Goal: Transaction & Acquisition: Purchase product/service

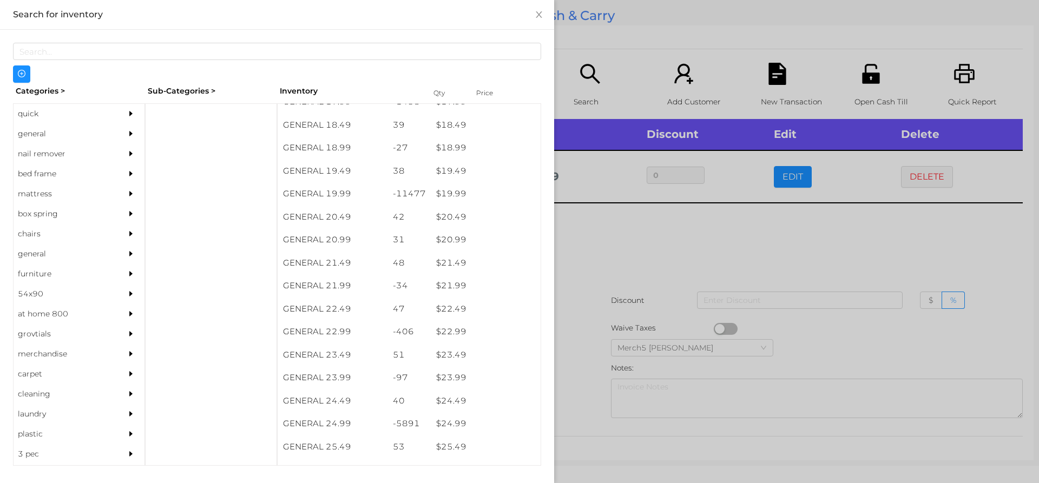
scroll to position [1088, 0]
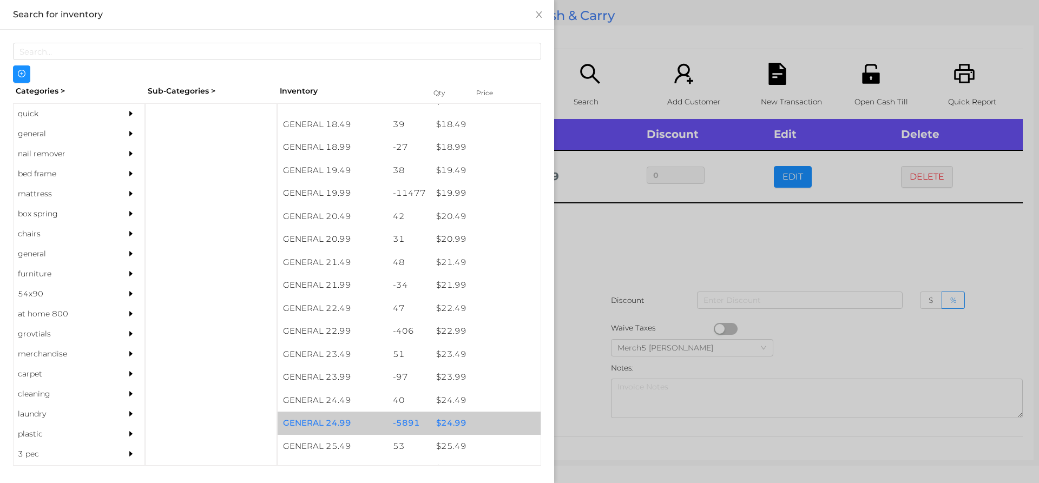
click at [459, 426] on div "$ 24.99" at bounding box center [486, 423] width 110 height 23
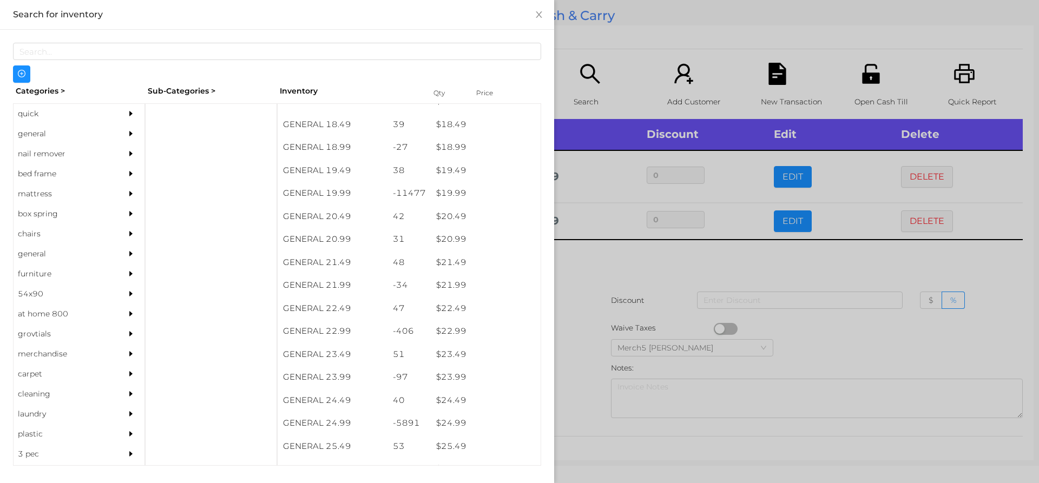
click at [584, 266] on div at bounding box center [519, 241] width 1039 height 483
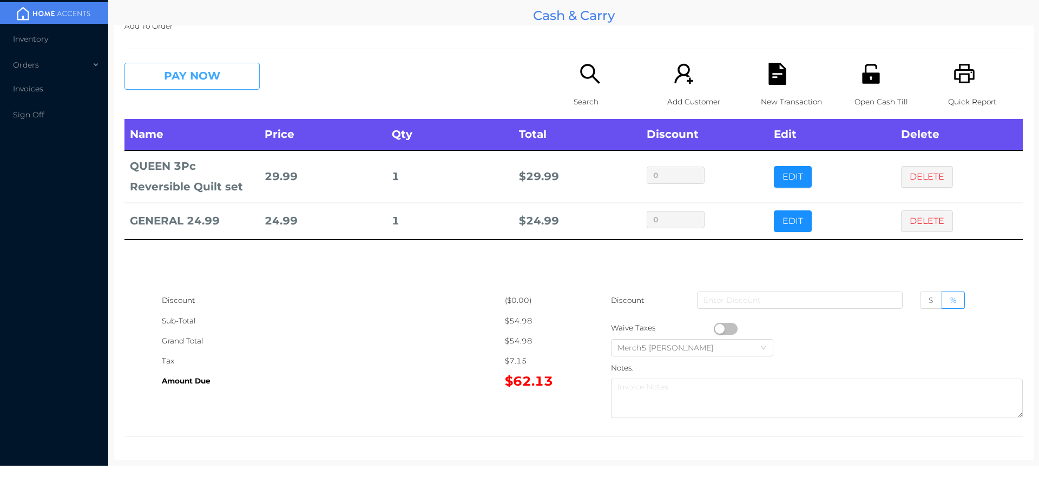
click at [208, 68] on button "PAY NOW" at bounding box center [191, 76] width 135 height 27
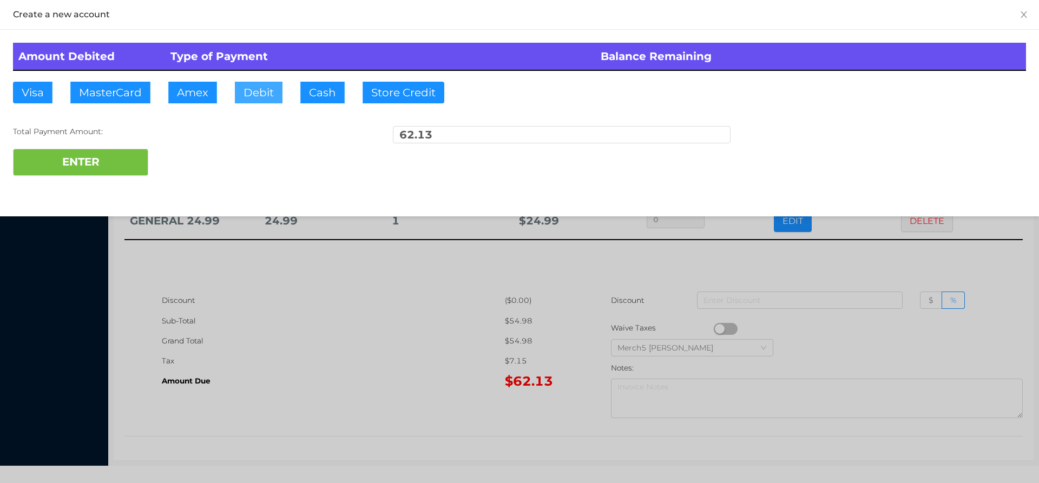
click at [262, 87] on button "Debit" at bounding box center [259, 93] width 48 height 22
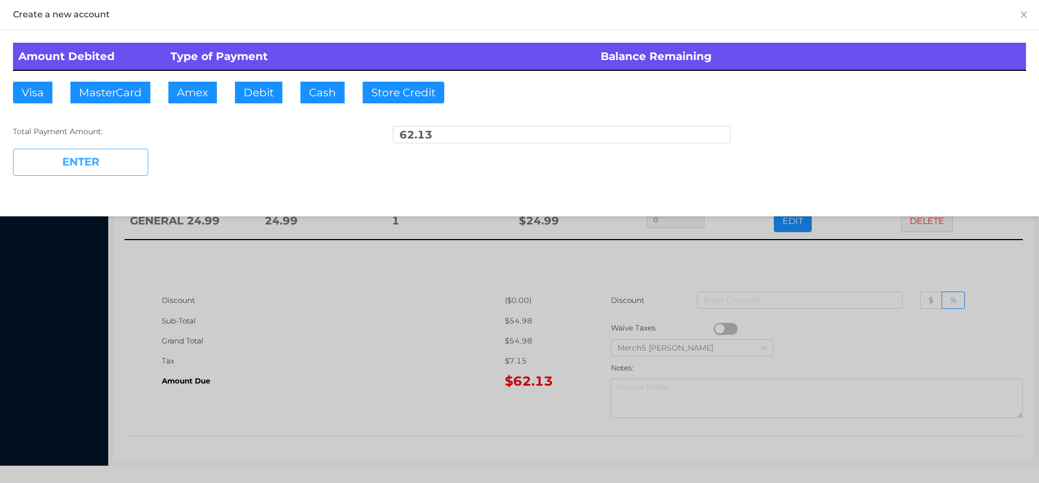
click at [110, 164] on button "ENTER" at bounding box center [80, 162] width 135 height 27
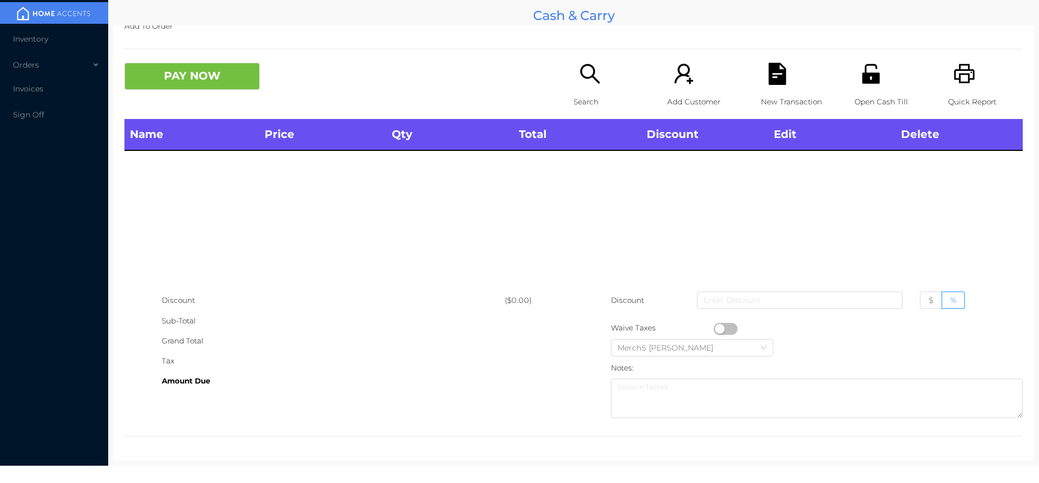
click at [584, 75] on icon "icon: search" at bounding box center [590, 74] width 22 height 22
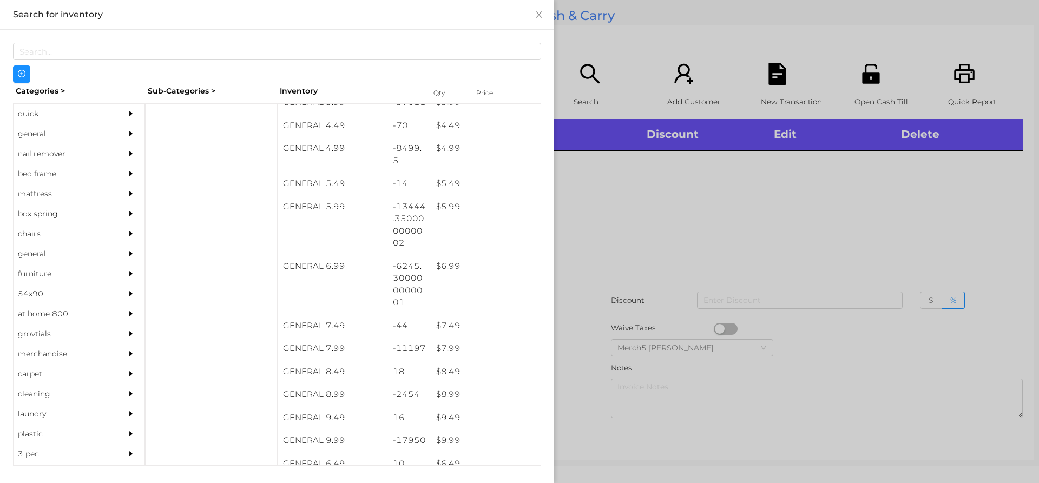
scroll to position [334, 0]
click at [452, 444] on div "$ 9.99" at bounding box center [486, 441] width 110 height 23
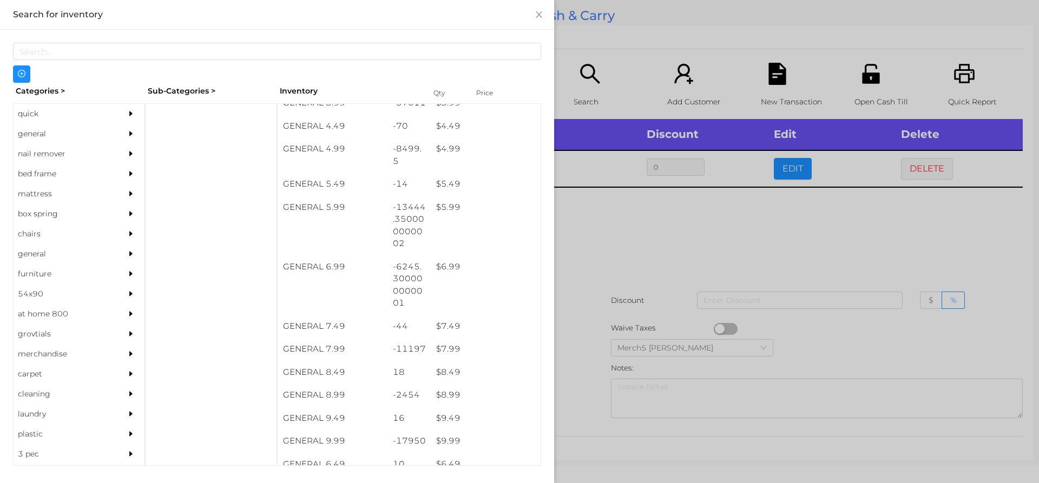
click at [645, 227] on div at bounding box center [519, 241] width 1039 height 483
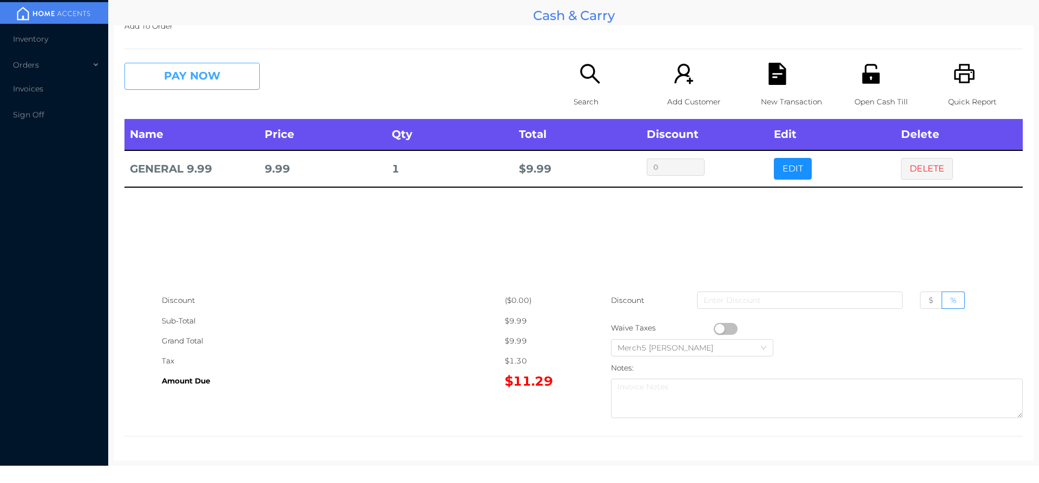
click at [229, 74] on button "PAY NOW" at bounding box center [191, 76] width 135 height 27
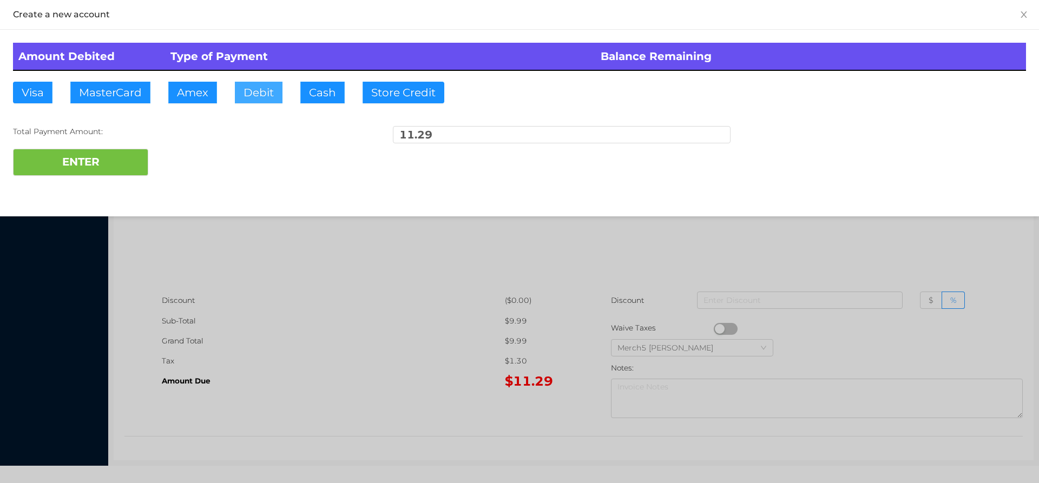
click at [262, 87] on button "Debit" at bounding box center [259, 93] width 48 height 22
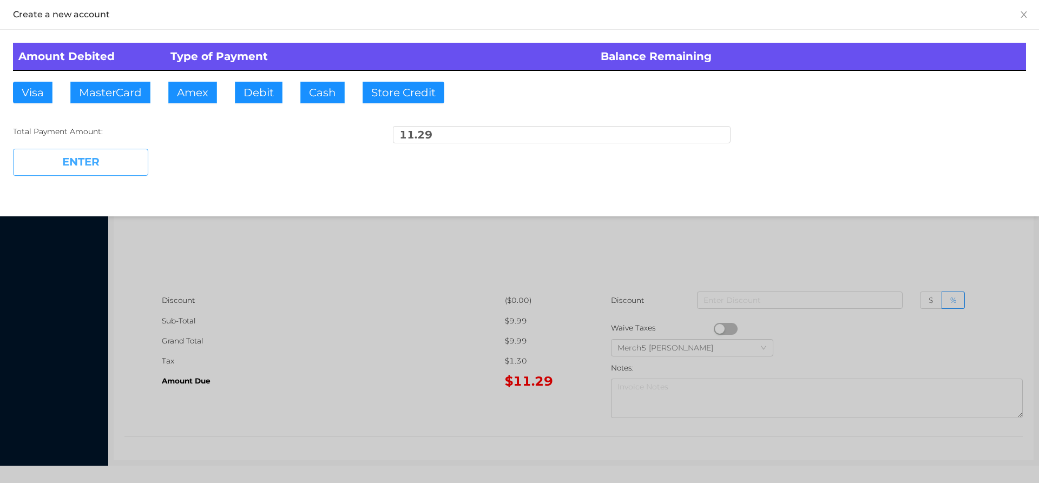
click at [109, 159] on button "ENTER" at bounding box center [80, 162] width 135 height 27
